Goal: Task Accomplishment & Management: Complete application form

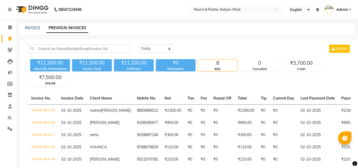
select select "[DATE]"
click at [26, 26] on link "INVOICE" at bounding box center [32, 27] width 15 height 5
select select "service"
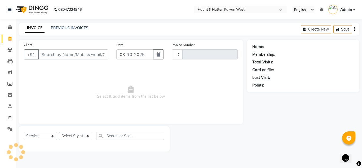
type input "1121"
select select "4941"
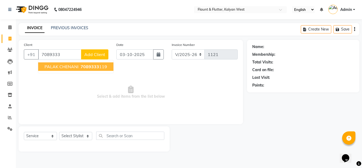
click at [67, 67] on span "PALAK CHENANI" at bounding box center [61, 66] width 34 height 5
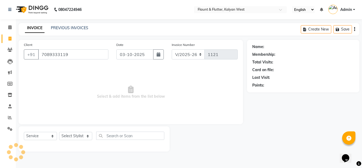
type input "7089333119"
select select "1: Object"
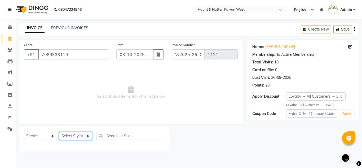
click at [86, 135] on select "Select Stylist [PERSON_NAME] [PERSON_NAME] [PERSON_NAME] [PERSON_NAME] [PERSON_…" at bounding box center [75, 136] width 33 height 8
select select "53415"
click at [59, 132] on select "Select Stylist [PERSON_NAME] [PERSON_NAME] [PERSON_NAME] [PERSON_NAME] [PERSON_…" at bounding box center [75, 136] width 33 height 8
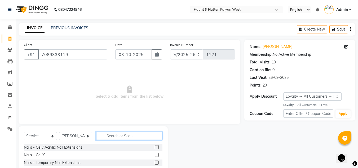
click at [105, 135] on input "text" at bounding box center [129, 135] width 66 height 8
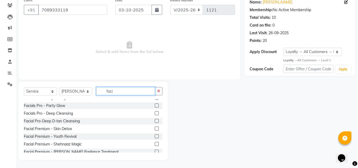
scroll to position [79, 0]
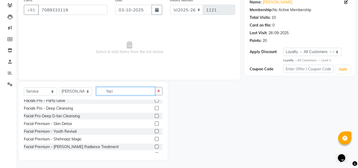
type input "faci"
click at [155, 138] on label at bounding box center [157, 139] width 4 height 4
click at [155, 138] on input "checkbox" at bounding box center [156, 138] width 3 height 3
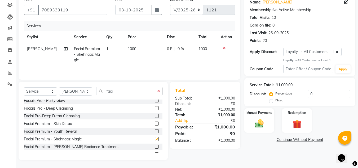
checkbox input "false"
click at [244, 128] on div "Manual Payment" at bounding box center [259, 120] width 31 height 25
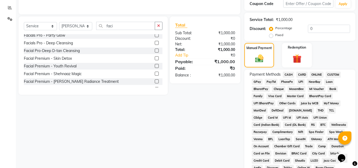
scroll to position [109, 0]
click at [289, 76] on span "CASH" at bounding box center [288, 75] width 11 height 6
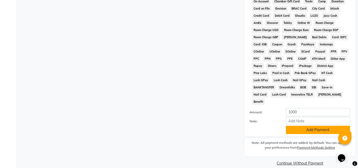
click at [307, 126] on button "Add Payment" at bounding box center [318, 130] width 64 height 8
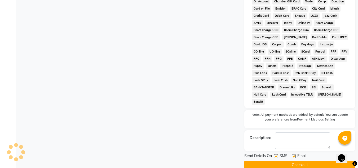
click at [292, 154] on label at bounding box center [294, 156] width 4 height 4
click at [292, 154] on input "checkbox" at bounding box center [293, 155] width 3 height 3
checkbox input "false"
click at [275, 154] on label at bounding box center [276, 156] width 4 height 4
click at [275, 154] on input "checkbox" at bounding box center [275, 155] width 3 height 3
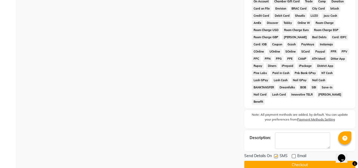
checkbox input "false"
click at [275, 160] on button "Checkout" at bounding box center [299, 164] width 111 height 8
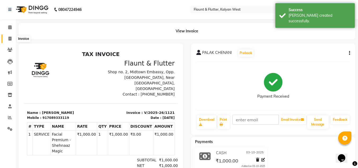
click at [11, 38] on icon at bounding box center [9, 39] width 3 height 4
select select "4941"
select select "service"
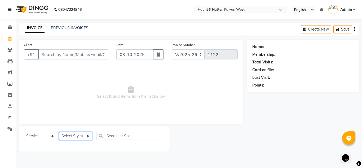
click at [88, 135] on select "Select Stylist [PERSON_NAME] [PERSON_NAME] [PERSON_NAME] [PERSON_NAME] [PERSON_…" at bounding box center [75, 136] width 33 height 8
select select "53415"
click at [59, 132] on select "Select Stylist [PERSON_NAME] [PERSON_NAME] [PERSON_NAME] [PERSON_NAME] [PERSON_…" at bounding box center [75, 136] width 33 height 8
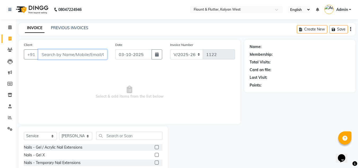
click at [43, 55] on input "Client" at bounding box center [72, 54] width 69 height 10
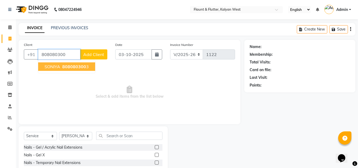
click at [79, 67] on span "808080300" at bounding box center [74, 66] width 24 height 5
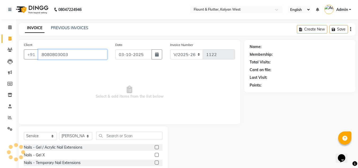
type input "8080803003"
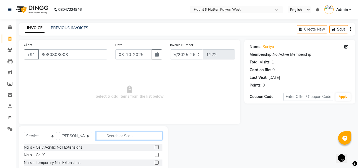
click at [107, 134] on input "text" at bounding box center [129, 135] width 66 height 8
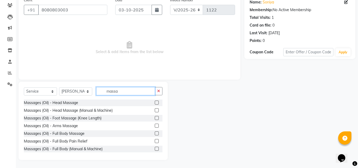
scroll to position [1, 0]
type input "massa"
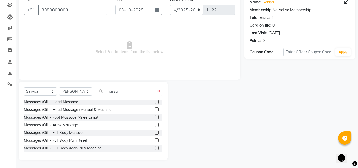
click at [155, 140] on label at bounding box center [157, 140] width 4 height 4
click at [155, 140] on input "checkbox" at bounding box center [156, 139] width 3 height 3
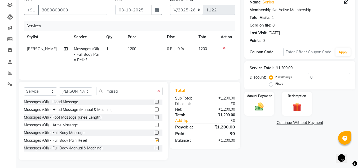
checkbox input "false"
click at [266, 112] on div "Manual Payment" at bounding box center [259, 103] width 31 height 25
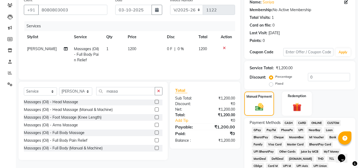
click at [316, 122] on span "ONLINE" at bounding box center [317, 123] width 14 height 6
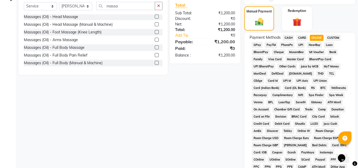
scroll to position [237, 0]
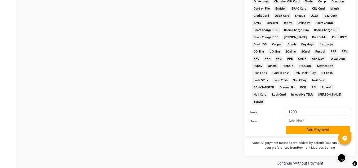
click at [316, 126] on button "Add Payment" at bounding box center [318, 130] width 64 height 8
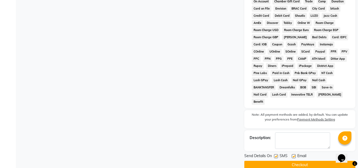
click at [294, 154] on label at bounding box center [294, 156] width 4 height 4
click at [294, 154] on input "checkbox" at bounding box center [293, 155] width 3 height 3
checkbox input "false"
click at [293, 160] on button "Checkout" at bounding box center [299, 164] width 111 height 8
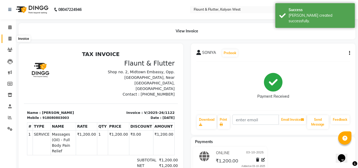
click at [11, 39] on icon at bounding box center [9, 39] width 3 height 4
select select "service"
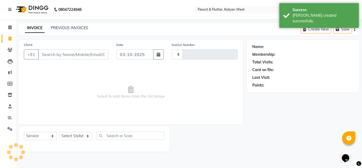
type input "1123"
select select "4941"
drag, startPoint x: 88, startPoint y: 136, endPoint x: 80, endPoint y: 96, distance: 39.9
click at [80, 96] on div "Client +91 Date [DATE] Invoice Number V/2025 V/[PHONE_NUMBER] Select & add item…" at bounding box center [131, 95] width 232 height 111
select select "31204"
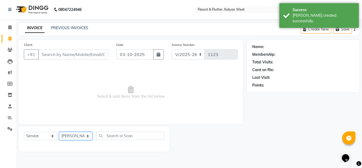
click at [59, 132] on select "Select Stylist [PERSON_NAME] [PERSON_NAME] [PERSON_NAME] [PERSON_NAME] [PERSON_…" at bounding box center [75, 136] width 33 height 8
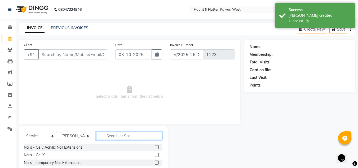
click at [103, 135] on input "text" at bounding box center [129, 135] width 66 height 8
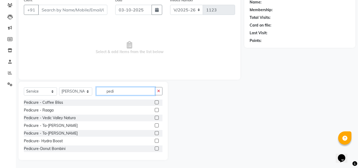
scroll to position [47, 0]
type input "pedi"
click at [155, 141] on label at bounding box center [157, 140] width 4 height 4
click at [155, 141] on input "checkbox" at bounding box center [156, 140] width 3 height 3
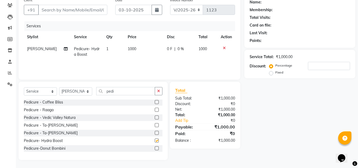
checkbox input "false"
click at [87, 92] on select "Select Stylist [PERSON_NAME] [PERSON_NAME] [PERSON_NAME] [PERSON_NAME] [PERSON_…" at bounding box center [75, 91] width 33 height 8
select select "52860"
click at [59, 87] on select "Select Stylist [PERSON_NAME] [PERSON_NAME] [PERSON_NAME] [PERSON_NAME] [PERSON_…" at bounding box center [75, 91] width 33 height 8
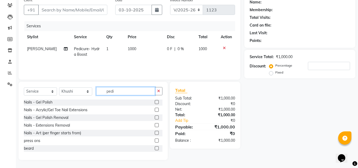
click at [121, 90] on input "pedi" at bounding box center [125, 91] width 59 height 8
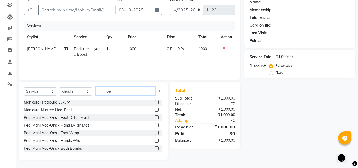
type input "p"
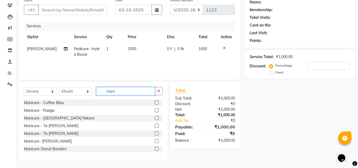
type input "mani"
click at [155, 139] on label at bounding box center [157, 141] width 4 height 4
click at [155, 139] on input "checkbox" at bounding box center [156, 140] width 3 height 3
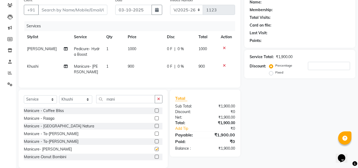
checkbox input "false"
click at [120, 102] on input "mani" at bounding box center [125, 99] width 59 height 8
type input "m"
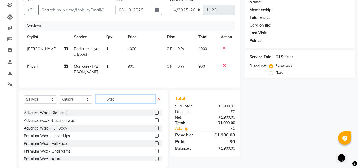
scroll to position [137, 0]
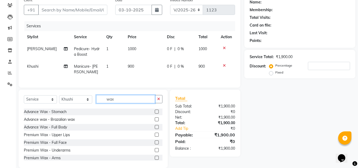
type input "wax"
click at [155, 136] on label at bounding box center [157, 134] width 4 height 4
click at [155, 136] on input "checkbox" at bounding box center [156, 134] width 3 height 3
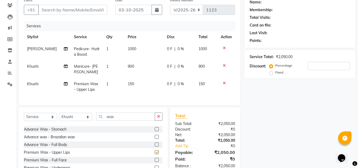
checkbox input "false"
click at [122, 120] on input "wax" at bounding box center [125, 116] width 59 height 8
type input "w"
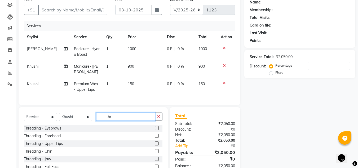
scroll to position [0, 0]
type input "thre"
click at [155, 130] on label at bounding box center [157, 128] width 4 height 4
click at [155, 130] on input "checkbox" at bounding box center [156, 127] width 3 height 3
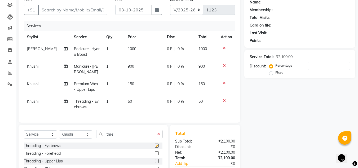
checkbox input "false"
click at [48, 10] on input "Client" at bounding box center [72, 10] width 69 height 10
type input "8"
type input "0"
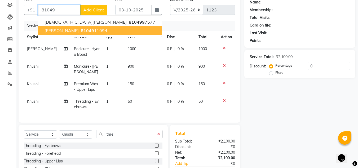
click at [58, 30] on span "[PERSON_NAME]" at bounding box center [61, 30] width 34 height 5
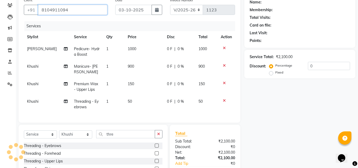
type input "8104911094"
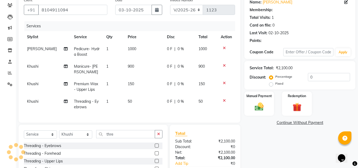
scroll to position [84, 0]
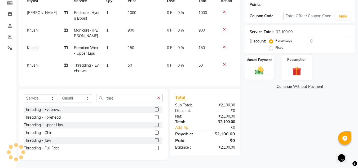
select select "1: Object"
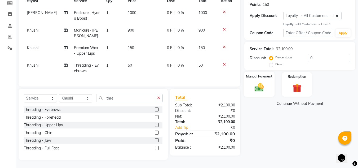
click at [267, 79] on div "Manual Payment" at bounding box center [259, 83] width 31 height 25
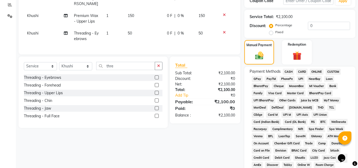
scroll to position [113, 0]
click at [317, 71] on span "ONLINE" at bounding box center [317, 71] width 14 height 6
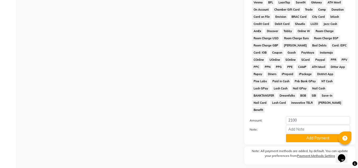
scroll to position [254, 0]
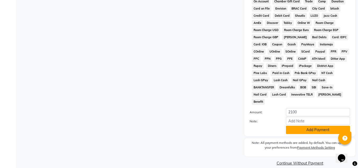
click at [307, 126] on button "Add Payment" at bounding box center [318, 130] width 64 height 8
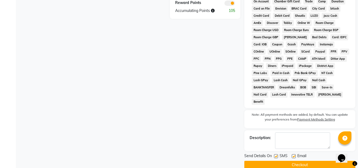
click at [294, 154] on label at bounding box center [294, 156] width 4 height 4
click at [294, 154] on input "checkbox" at bounding box center [293, 155] width 3 height 3
checkbox input "false"
click at [284, 160] on button "Checkout" at bounding box center [299, 164] width 111 height 8
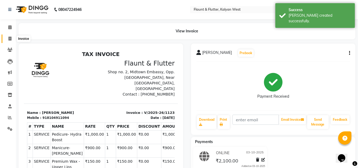
click at [10, 40] on icon at bounding box center [9, 39] width 3 height 4
select select "service"
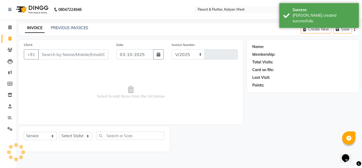
select select "4941"
type input "1124"
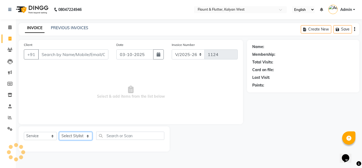
click at [87, 136] on select "Select Stylist [PERSON_NAME] [PERSON_NAME] [PERSON_NAME] [PERSON_NAME] [PERSON_…" at bounding box center [75, 136] width 33 height 8
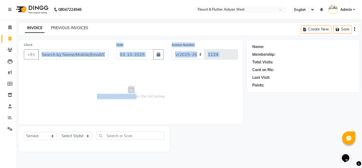
drag, startPoint x: 134, startPoint y: 107, endPoint x: 82, endPoint y: 26, distance: 96.3
click at [82, 26] on main "INVOICE PREVIOUS INVOICES Create New Save Client +91 Date [DATE] Invoice Number…" at bounding box center [189, 91] width 346 height 136
click at [73, 26] on link "PREVIOUS INVOICES" at bounding box center [69, 27] width 37 height 5
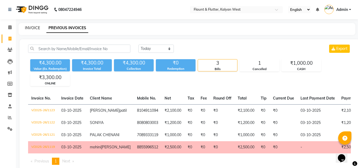
click at [27, 28] on link "INVOICE" at bounding box center [32, 27] width 15 height 5
select select "service"
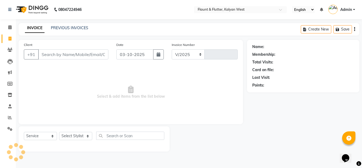
select select "4941"
type input "1124"
click at [10, 116] on icon at bounding box center [10, 117] width 4 height 4
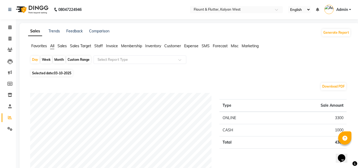
click at [100, 46] on span "Staff" at bounding box center [98, 45] width 8 height 5
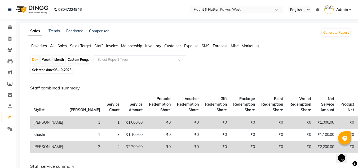
click at [61, 60] on div "Month" at bounding box center [59, 59] width 12 height 7
select select "10"
select select "2025"
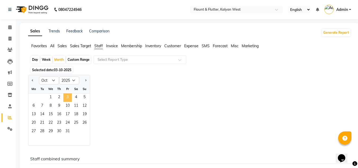
click at [66, 97] on span "3" at bounding box center [67, 97] width 8 height 8
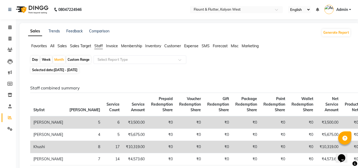
select select "service"
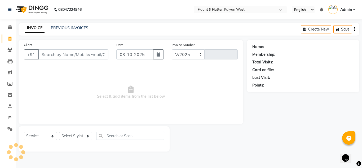
select select "4941"
type input "1124"
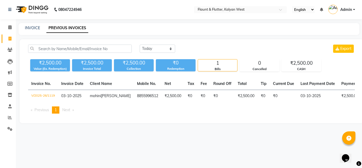
click at [32, 24] on div "INVOICE PREVIOUS INVOICES" at bounding box center [189, 29] width 341 height 12
click at [28, 27] on link "INVOICE" at bounding box center [32, 27] width 15 height 5
select select "service"
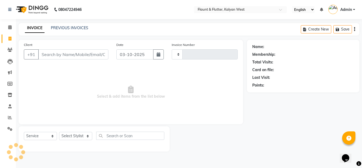
type input "1124"
select select "4941"
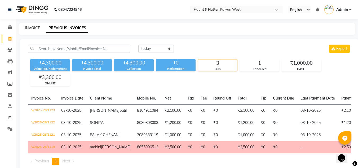
click at [29, 27] on link "INVOICE" at bounding box center [32, 27] width 15 height 5
select select "service"
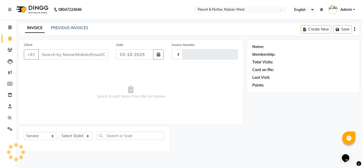
type input "1124"
select select "4941"
